Goal: Task Accomplishment & Management: Use online tool/utility

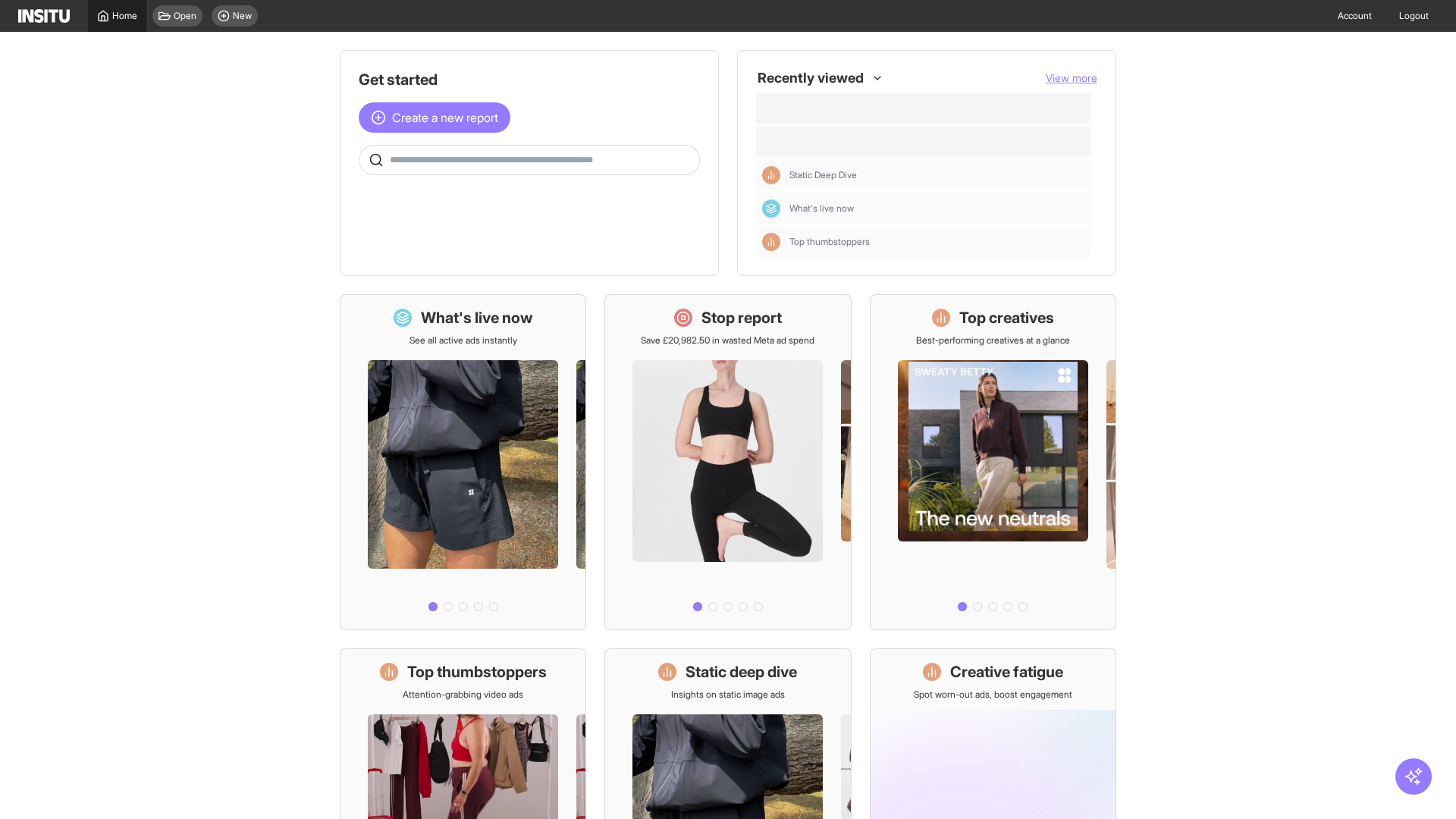
click at [117, 16] on span "Home" at bounding box center [124, 16] width 25 height 12
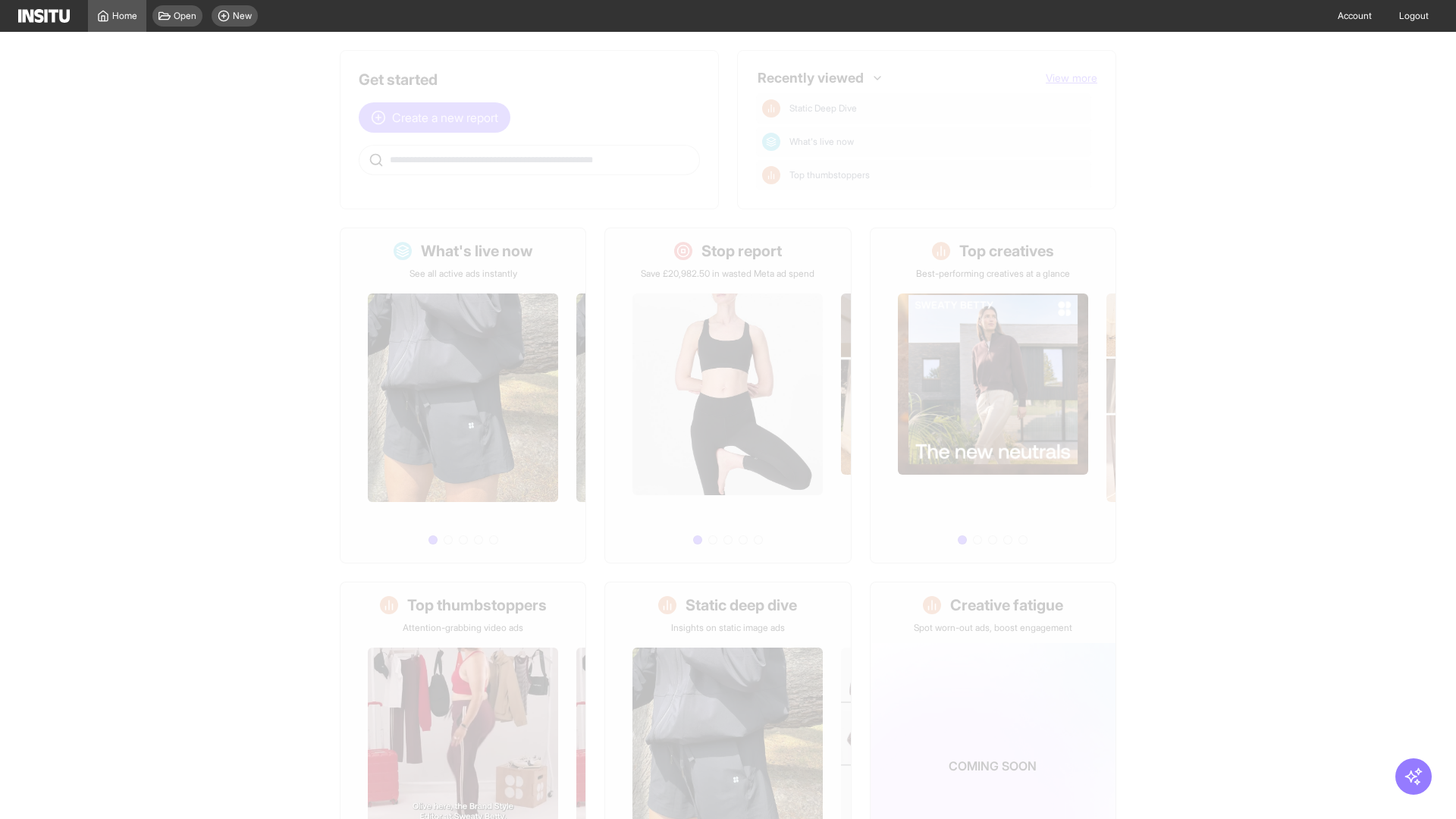
click at [438, 108] on span "Create a new report" at bounding box center [445, 118] width 106 height 18
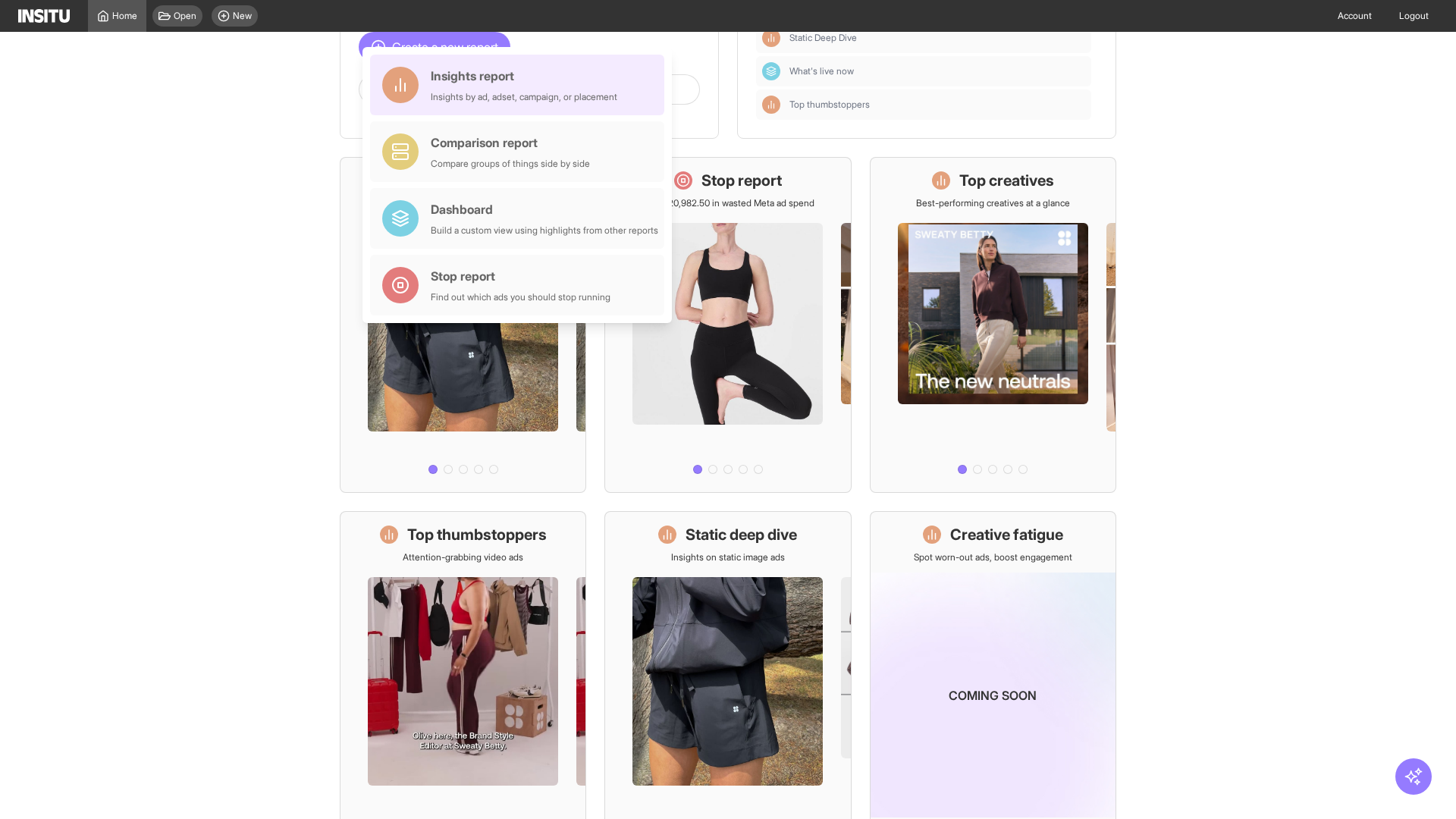
click at [521, 85] on div "Insights report Insights by ad, adset, campaign, or placement" at bounding box center [524, 85] width 186 height 37
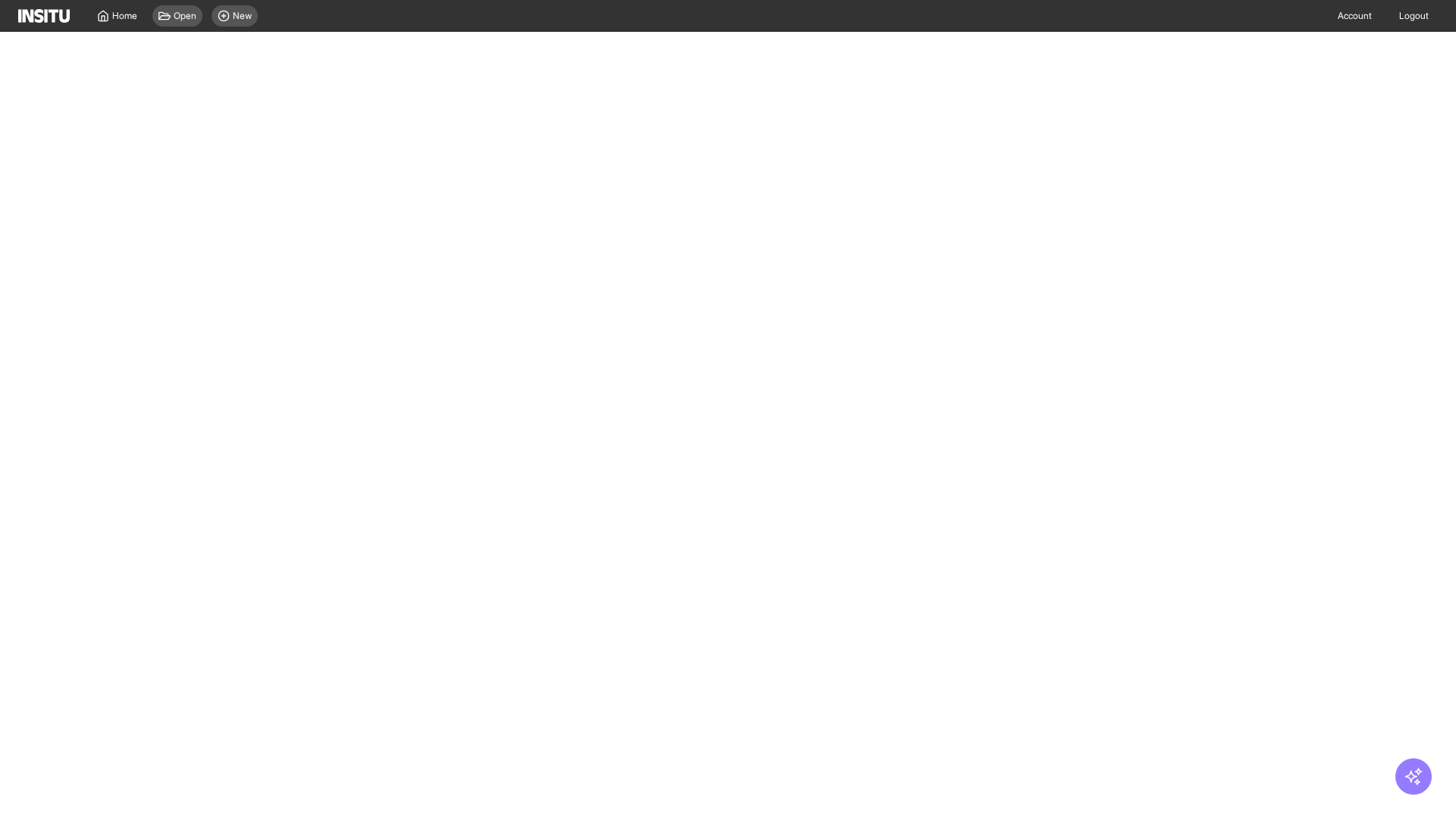
select select "**"
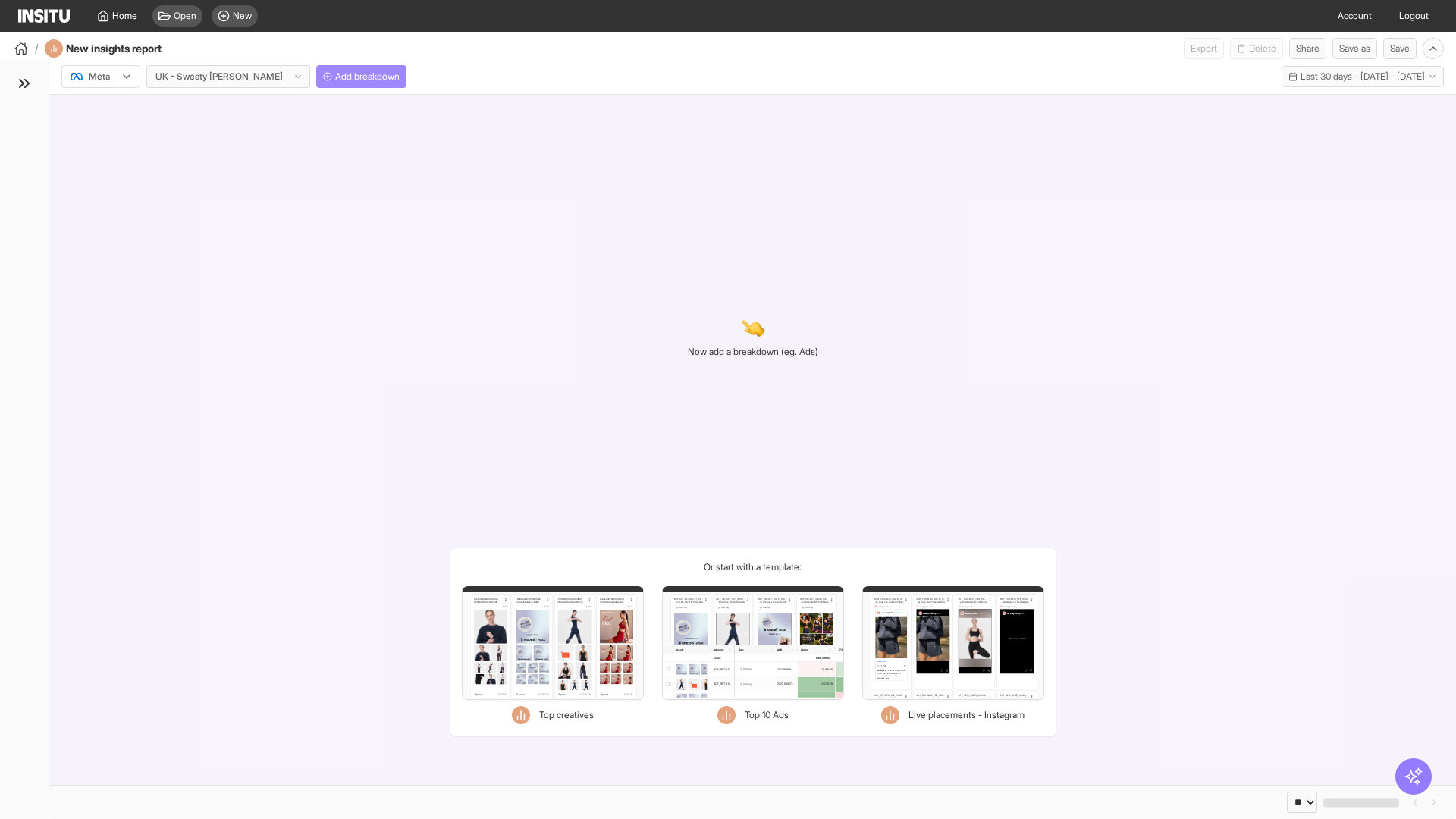
click at [335, 76] on span "Add breakdown" at bounding box center [367, 76] width 64 height 12
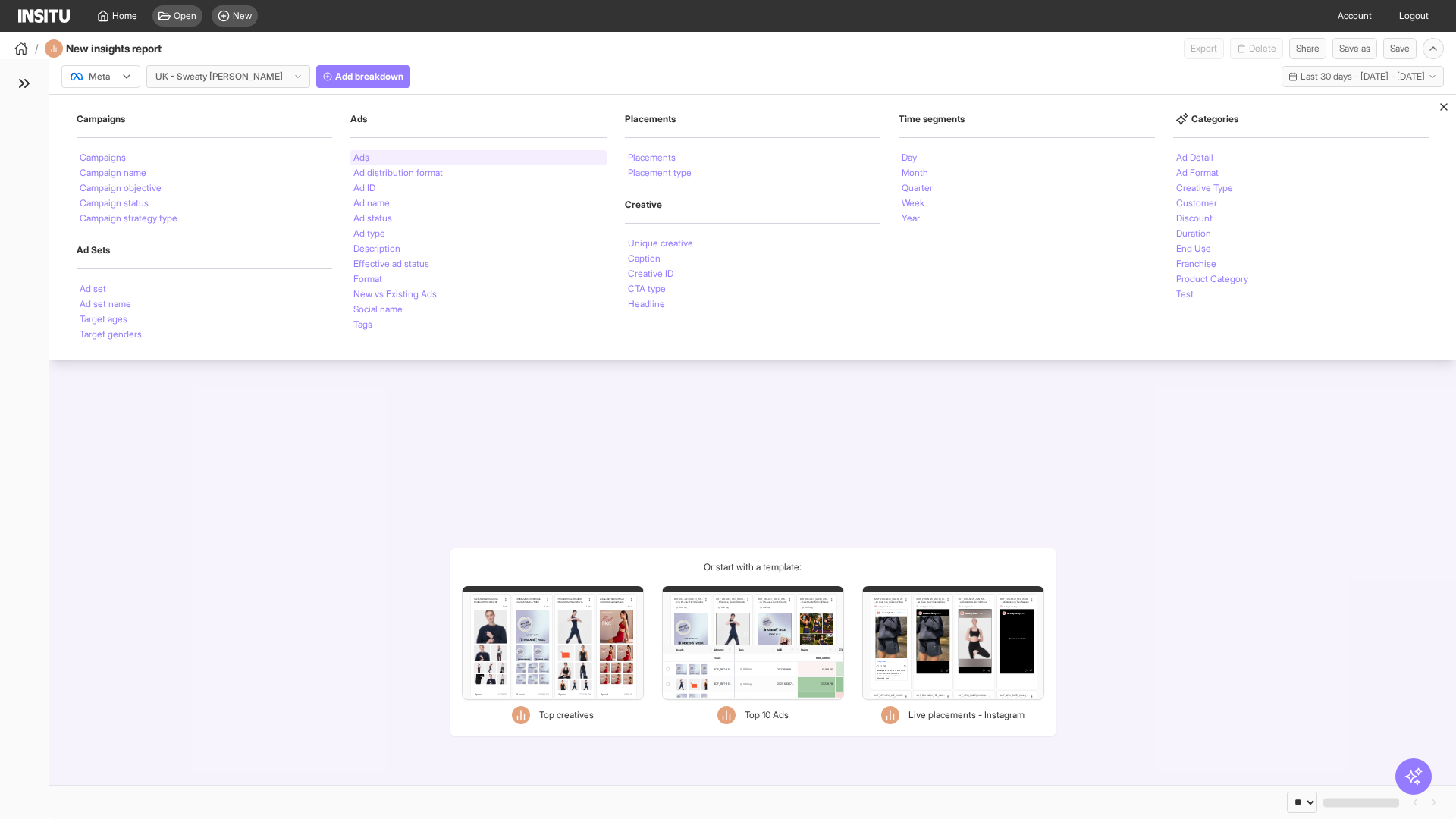
click at [361, 158] on li "Ads" at bounding box center [361, 158] width 16 height 9
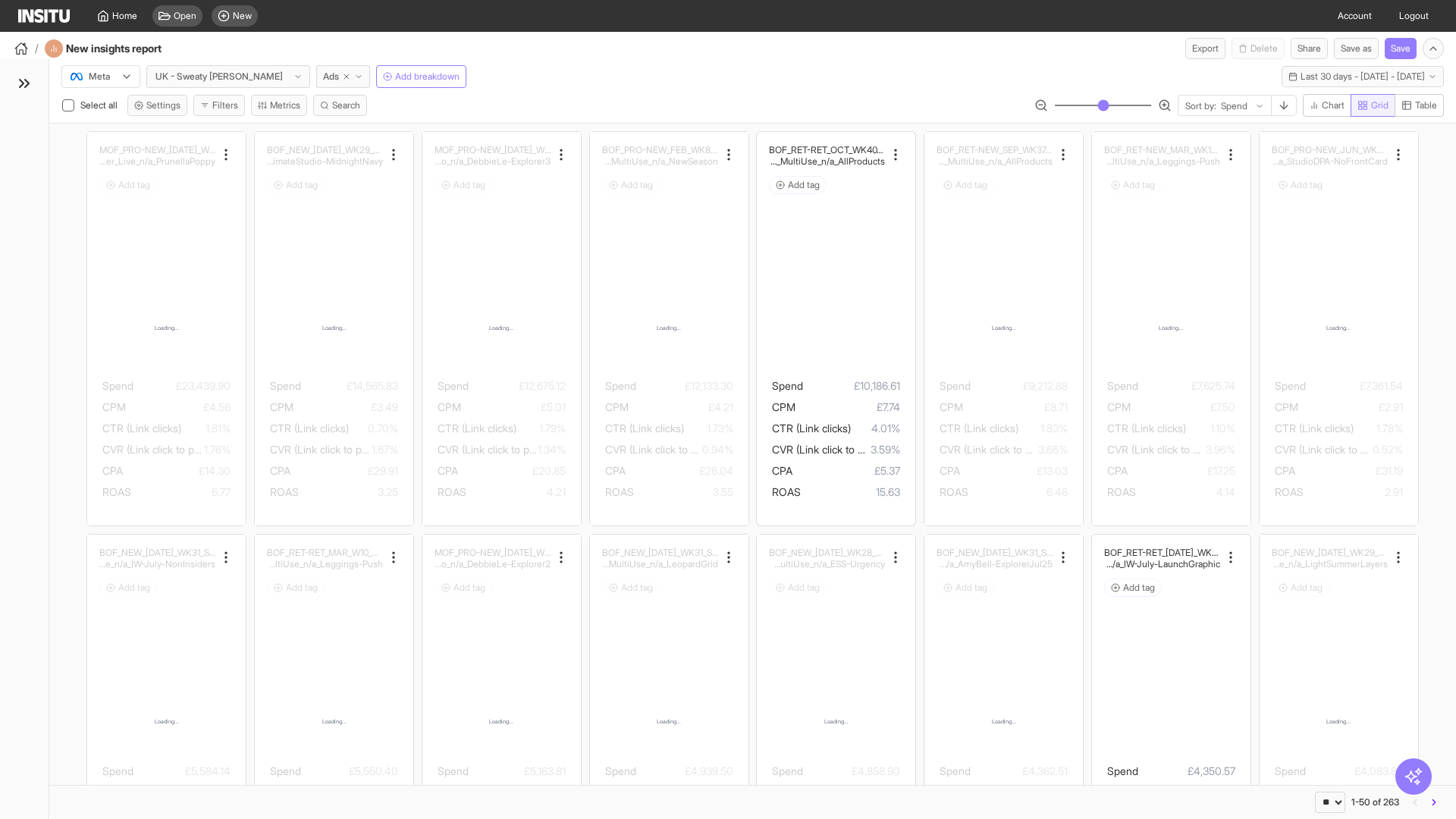
click at [1371, 105] on span "Grid" at bounding box center [1380, 105] width 18 height 12
